Goal: Use online tool/utility: Utilize a website feature to perform a specific function

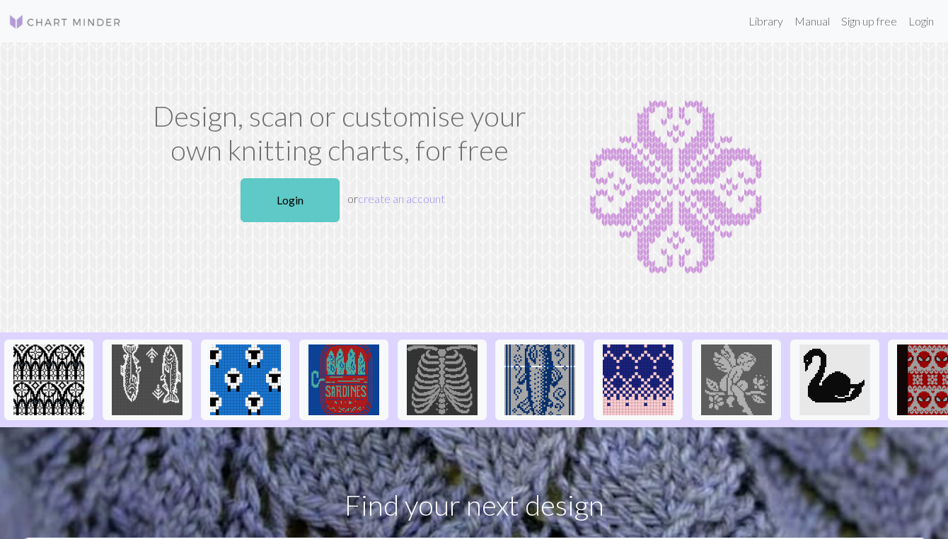
click at [268, 196] on link "Login" at bounding box center [290, 200] width 99 height 44
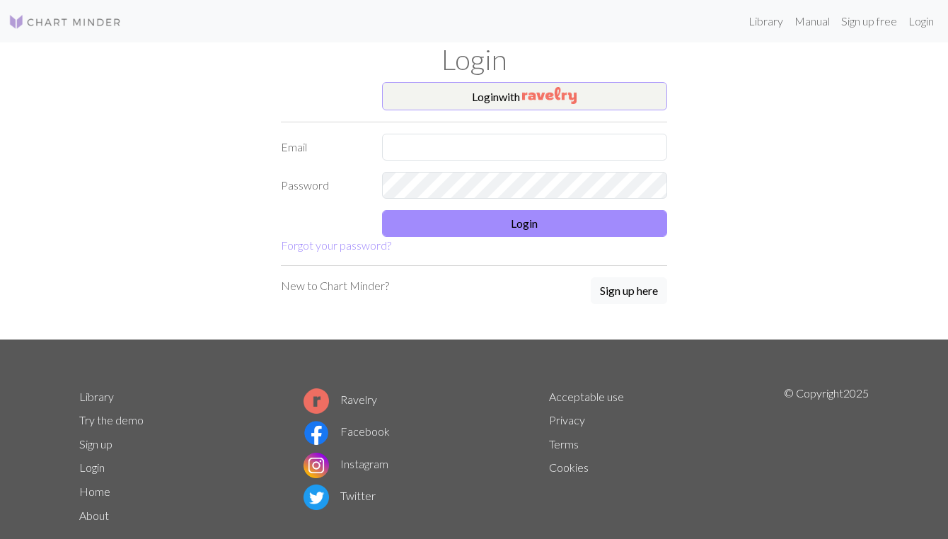
click at [455, 95] on button "Login with" at bounding box center [525, 96] width 286 height 28
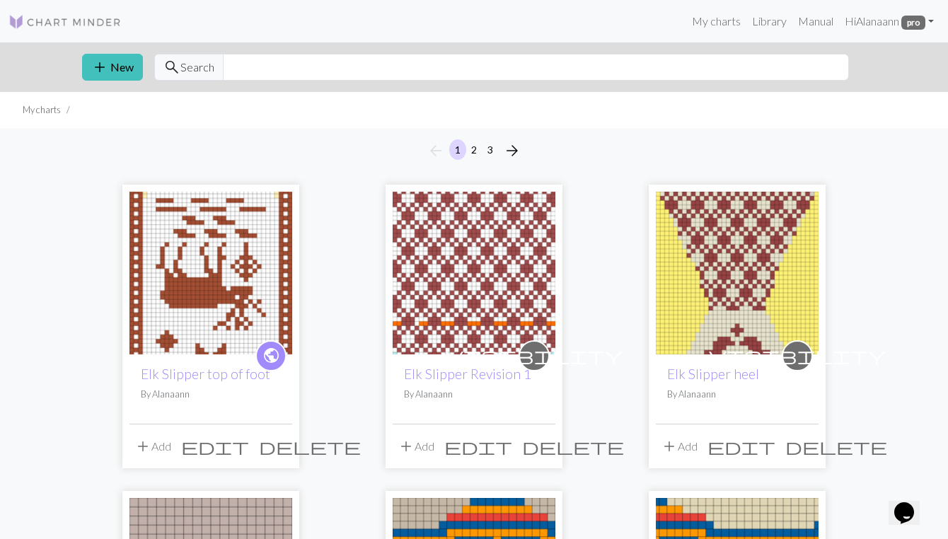
click at [476, 388] on p "By [PERSON_NAME]" at bounding box center [474, 394] width 140 height 13
click at [473, 265] on img at bounding box center [474, 273] width 163 height 163
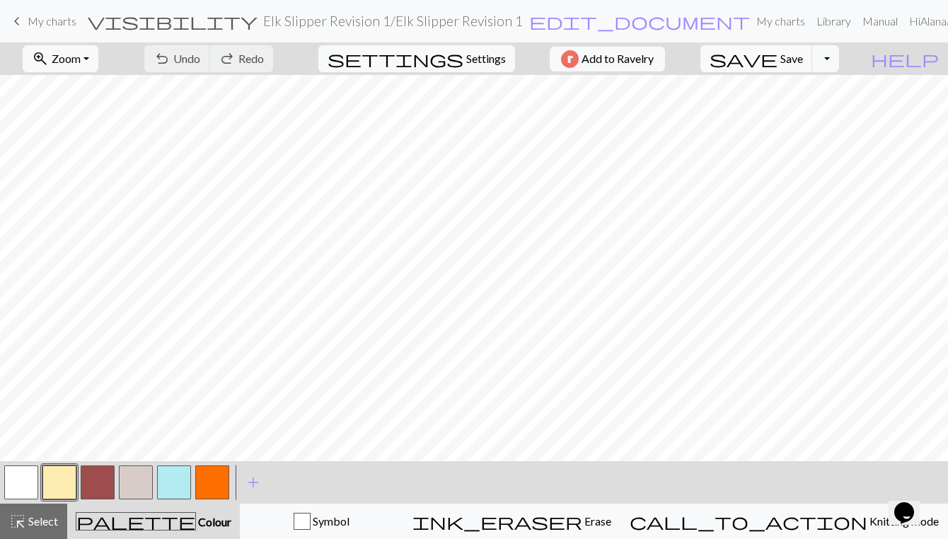
scroll to position [1347, 0]
click at [99, 479] on button "button" at bounding box center [98, 482] width 34 height 34
click at [22, 479] on button "button" at bounding box center [21, 482] width 34 height 34
click at [37, 516] on span "Select" at bounding box center [42, 520] width 32 height 13
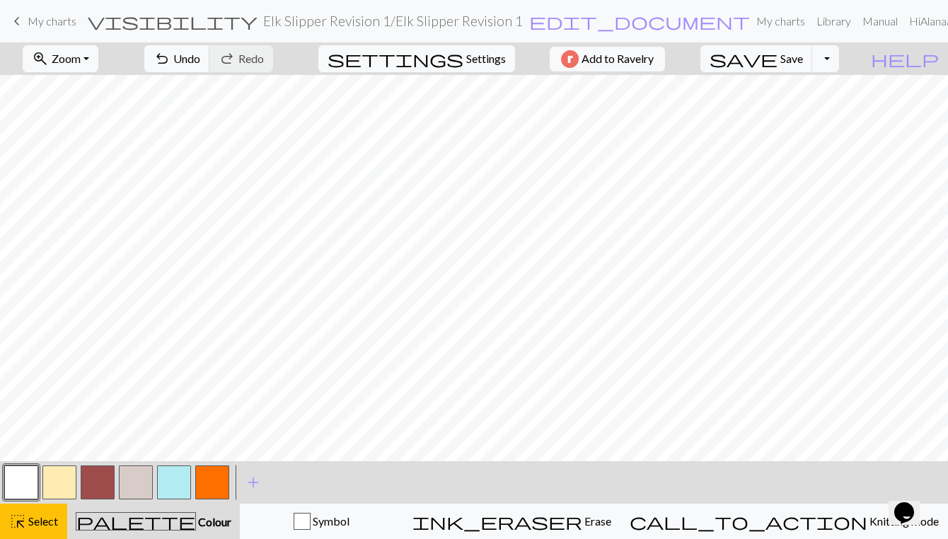
click at [23, 473] on button "button" at bounding box center [21, 482] width 34 height 34
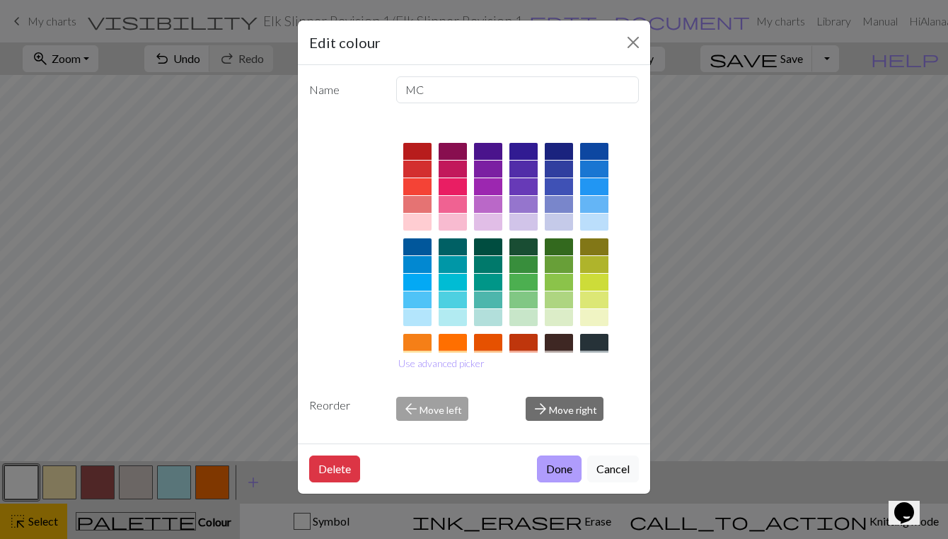
click at [561, 469] on button "Done" at bounding box center [559, 469] width 45 height 27
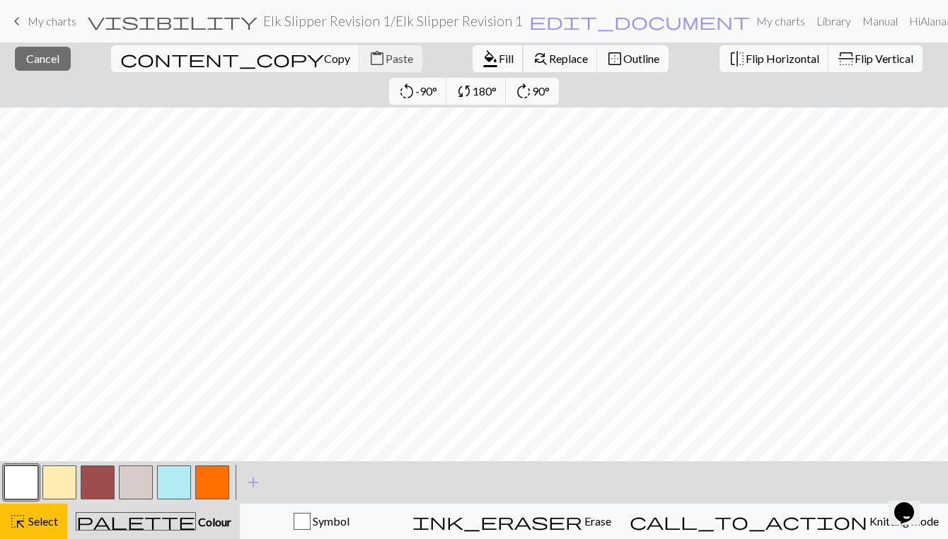
click at [499, 64] on span "Fill" at bounding box center [506, 58] width 15 height 13
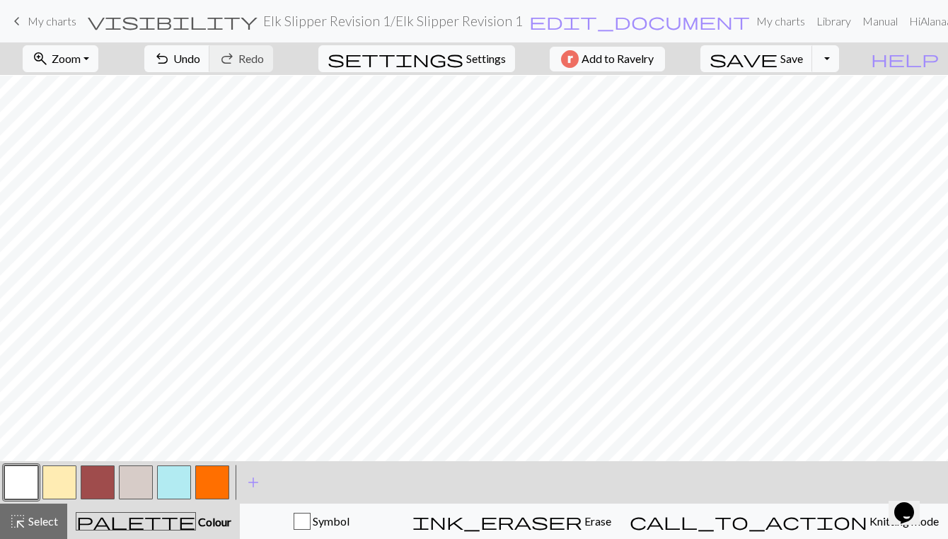
scroll to position [1347, 0]
click at [100, 475] on button "button" at bounding box center [98, 482] width 34 height 34
click at [200, 57] on span "Undo" at bounding box center [186, 58] width 27 height 13
drag, startPoint x: 22, startPoint y: 475, endPoint x: 32, endPoint y: 468, distance: 12.6
click at [23, 475] on button "button" at bounding box center [21, 482] width 34 height 34
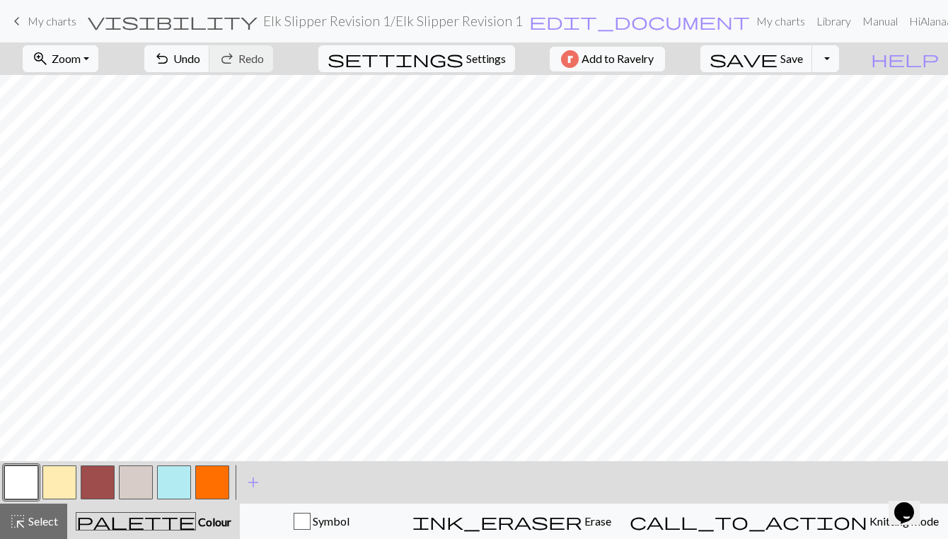
drag, startPoint x: 101, startPoint y: 484, endPoint x: 108, endPoint y: 461, distance: 23.5
click at [101, 484] on button "button" at bounding box center [98, 482] width 34 height 34
click at [18, 483] on button "button" at bounding box center [21, 482] width 34 height 34
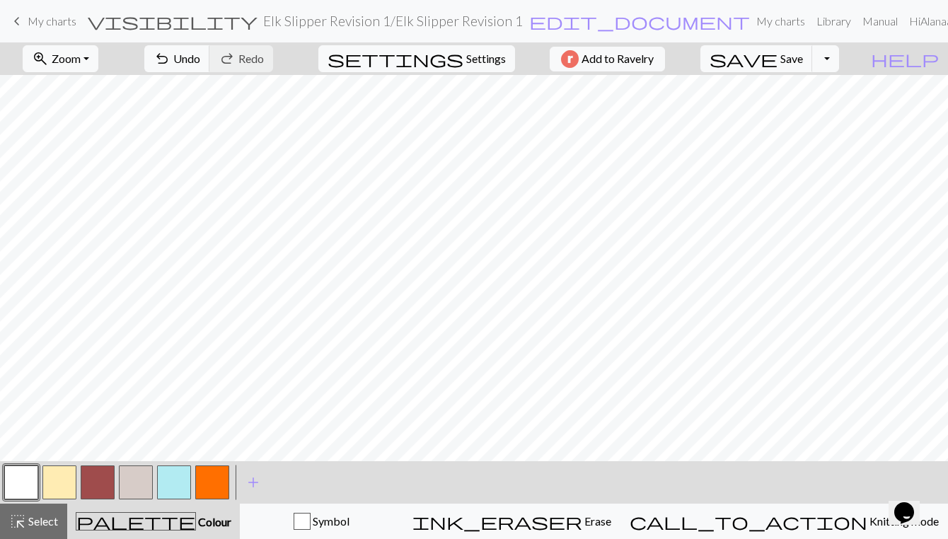
click at [86, 477] on button "button" at bounding box center [98, 482] width 34 height 34
click at [210, 57] on button "undo Undo Undo" at bounding box center [177, 58] width 66 height 27
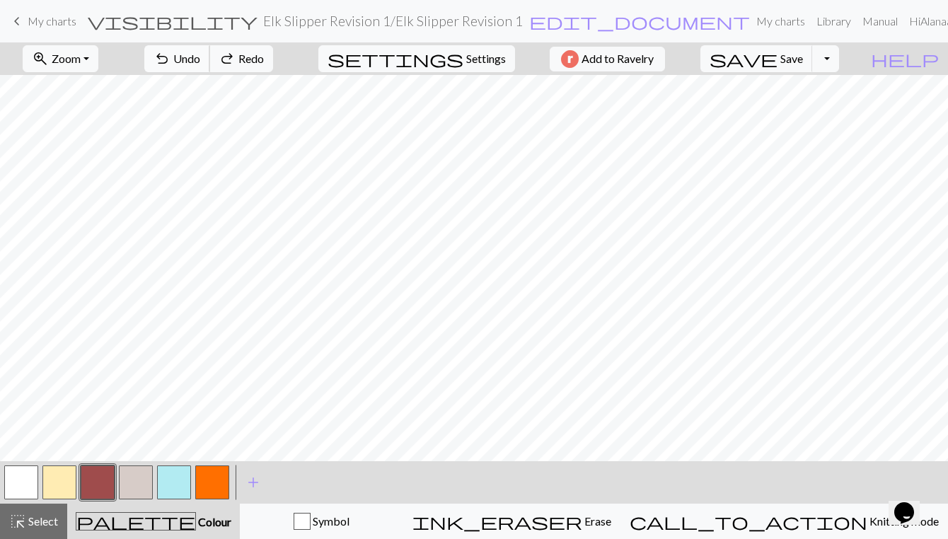
click at [210, 57] on button "undo Undo Undo" at bounding box center [177, 58] width 66 height 27
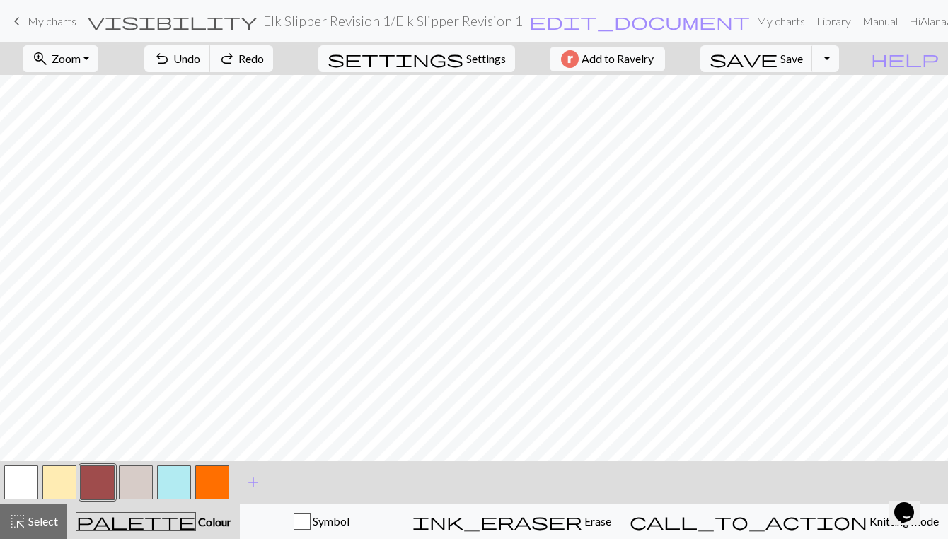
click at [210, 57] on button "undo Undo Undo" at bounding box center [177, 58] width 66 height 27
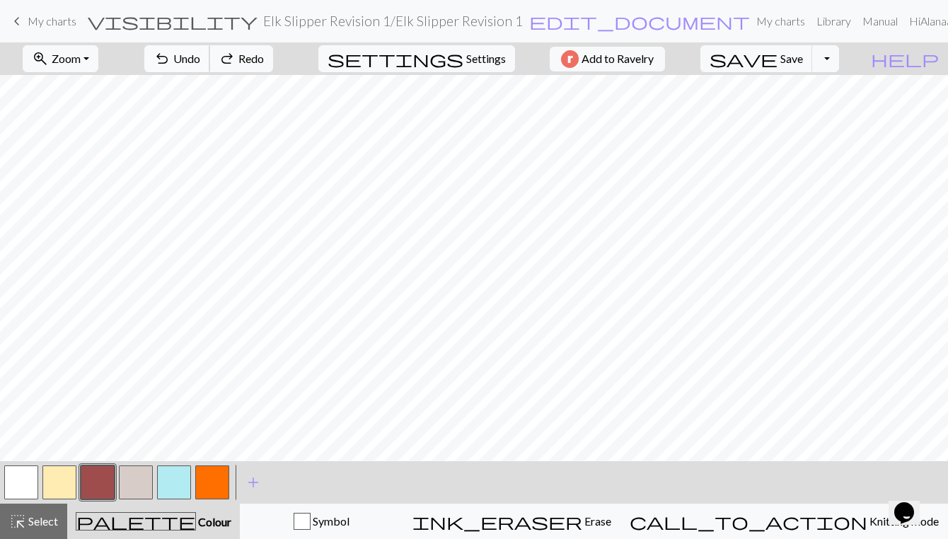
click at [210, 57] on button "undo Undo Undo" at bounding box center [177, 58] width 66 height 27
click at [210, 51] on button "undo Undo Undo" at bounding box center [177, 58] width 66 height 27
click at [803, 58] on span "Save" at bounding box center [791, 58] width 23 height 13
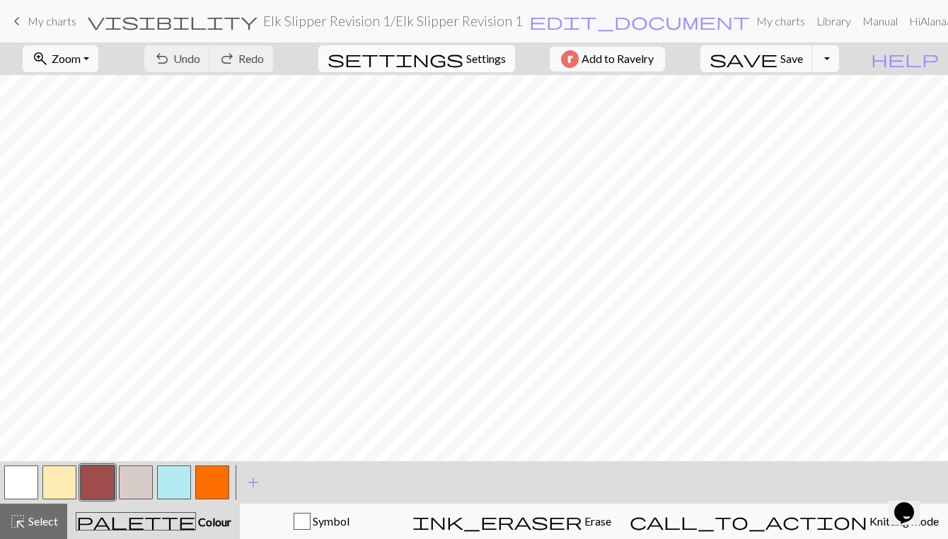
click at [477, 57] on span "Settings" at bounding box center [486, 58] width 40 height 17
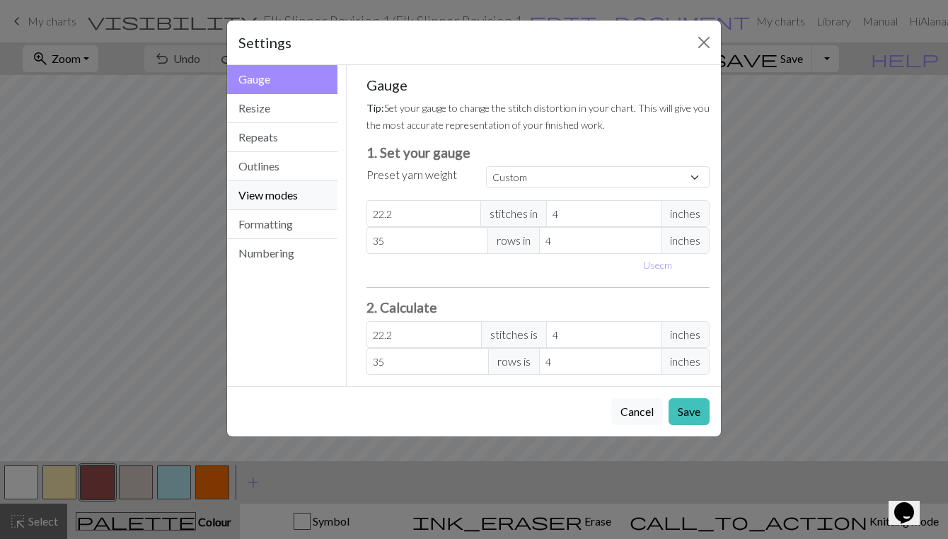
click at [270, 192] on button "View modes" at bounding box center [282, 195] width 110 height 29
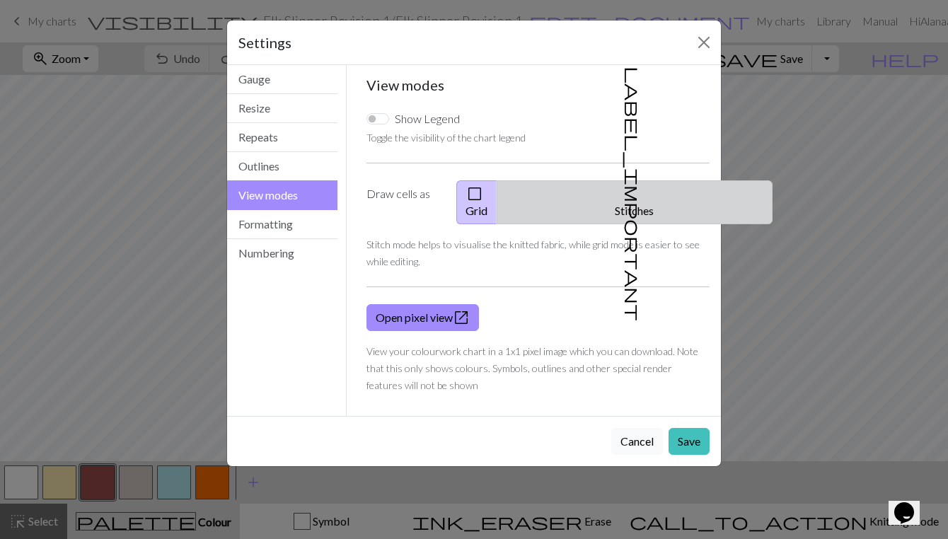
click at [627, 191] on span "label_important" at bounding box center [633, 193] width 20 height 255
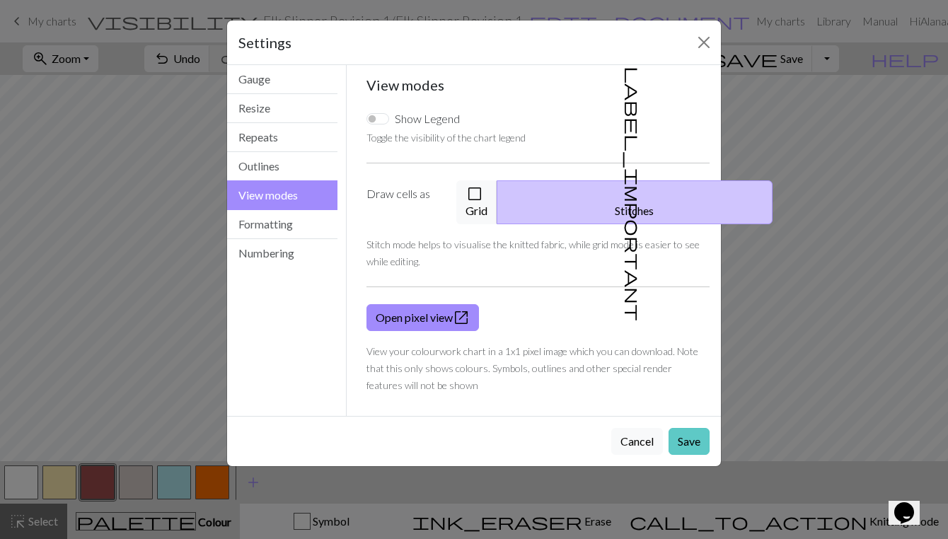
click at [689, 428] on button "Save" at bounding box center [688, 441] width 41 height 27
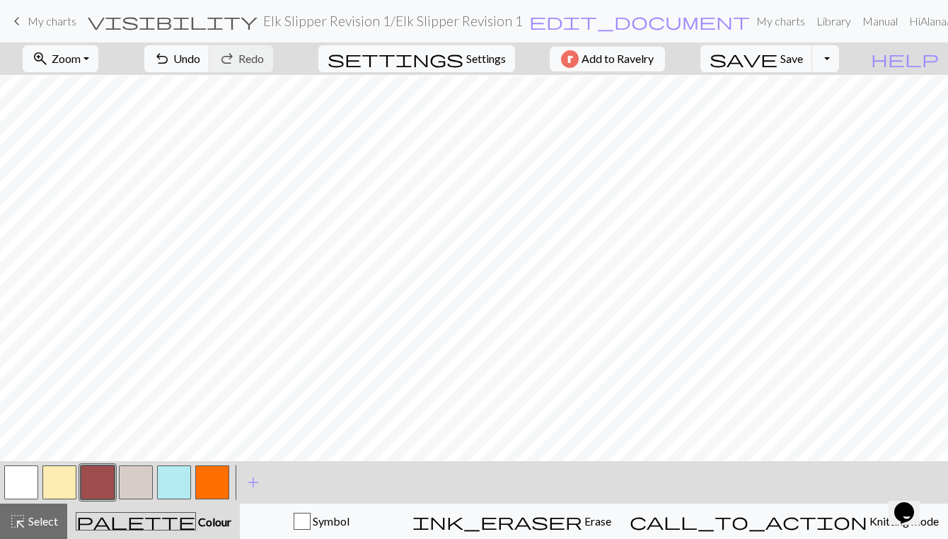
scroll to position [1347, 0]
click at [485, 56] on span "Settings" at bounding box center [486, 58] width 40 height 17
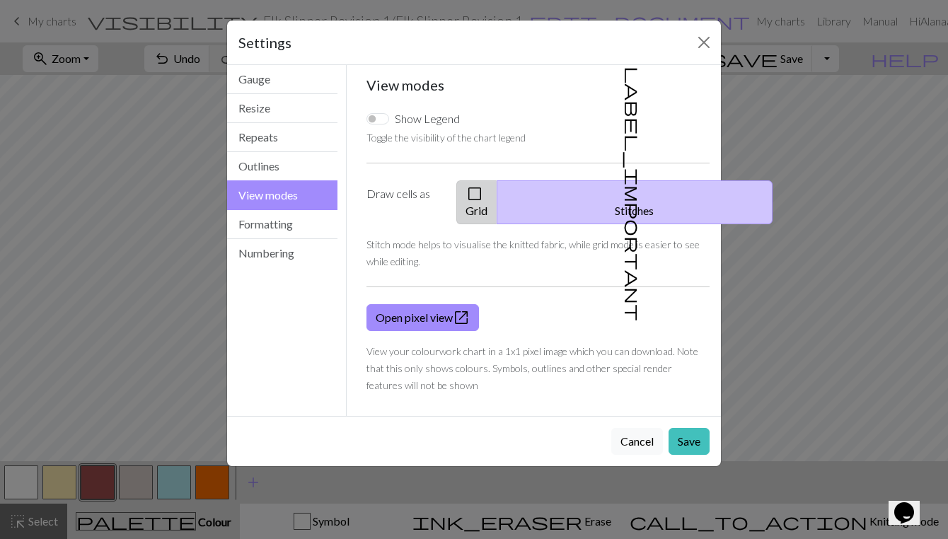
click at [497, 188] on button "check_box_outline_blank Grid" at bounding box center [476, 202] width 41 height 44
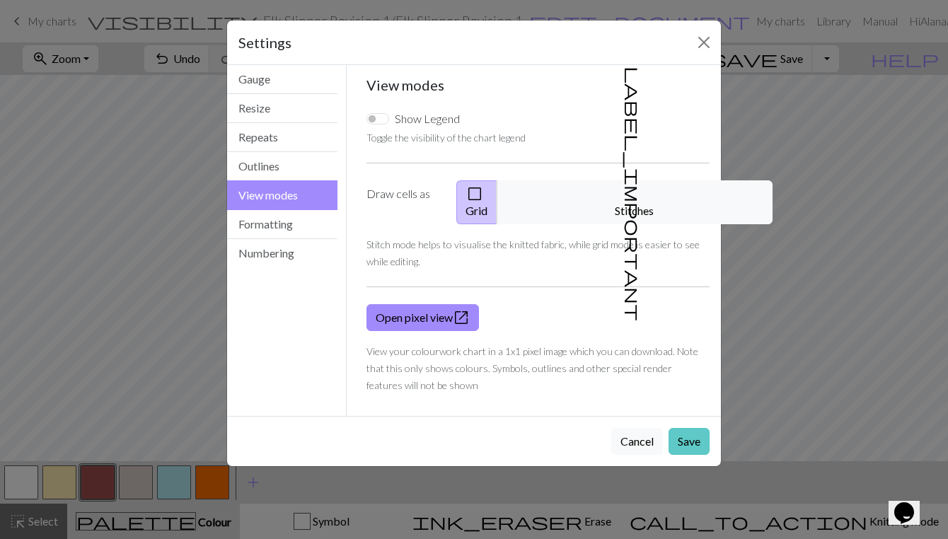
click at [695, 428] on button "Save" at bounding box center [688, 441] width 41 height 27
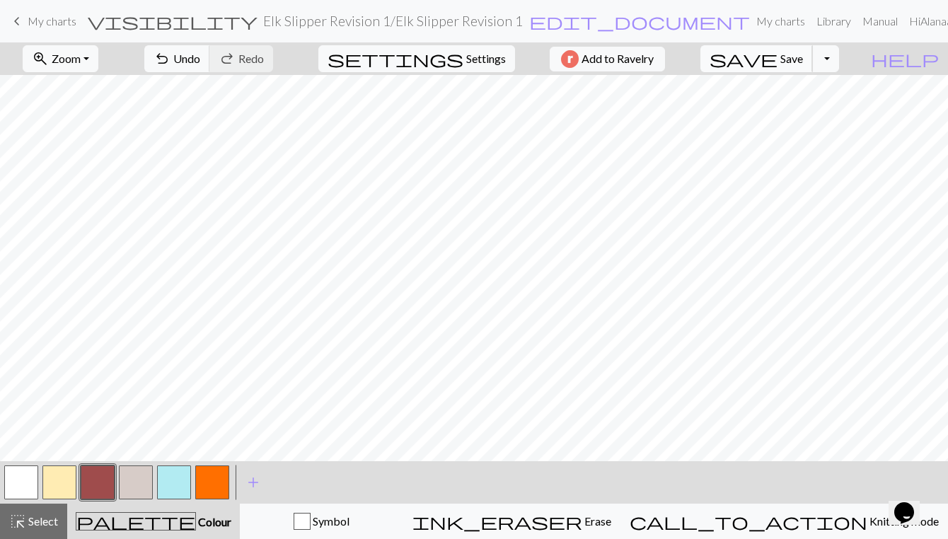
click at [803, 54] on span "Save" at bounding box center [791, 58] width 23 height 13
click at [839, 59] on button "Toggle Dropdown" at bounding box center [825, 58] width 27 height 27
click at [805, 114] on button "save_alt Download" at bounding box center [721, 112] width 233 height 23
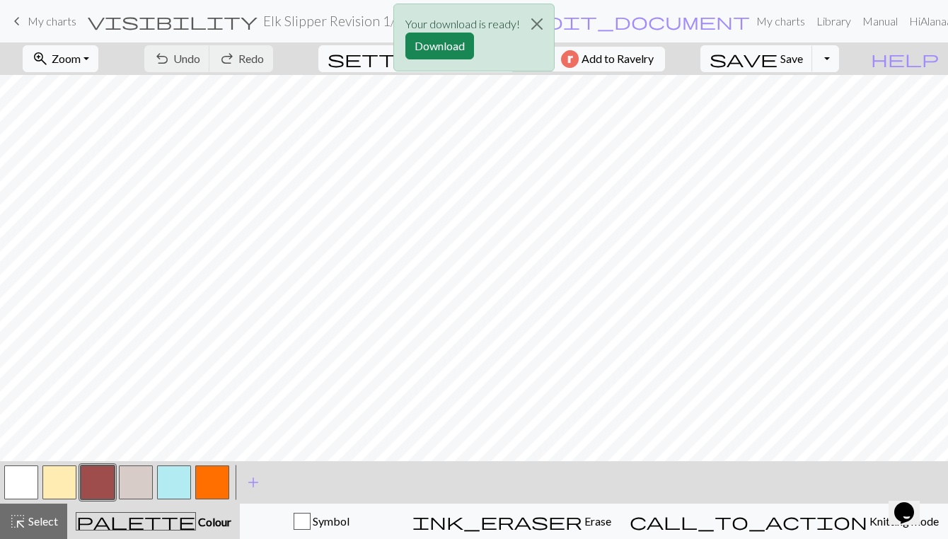
scroll to position [0, 0]
click at [437, 41] on button "Download" at bounding box center [439, 46] width 69 height 27
